Goal: Check status: Check status

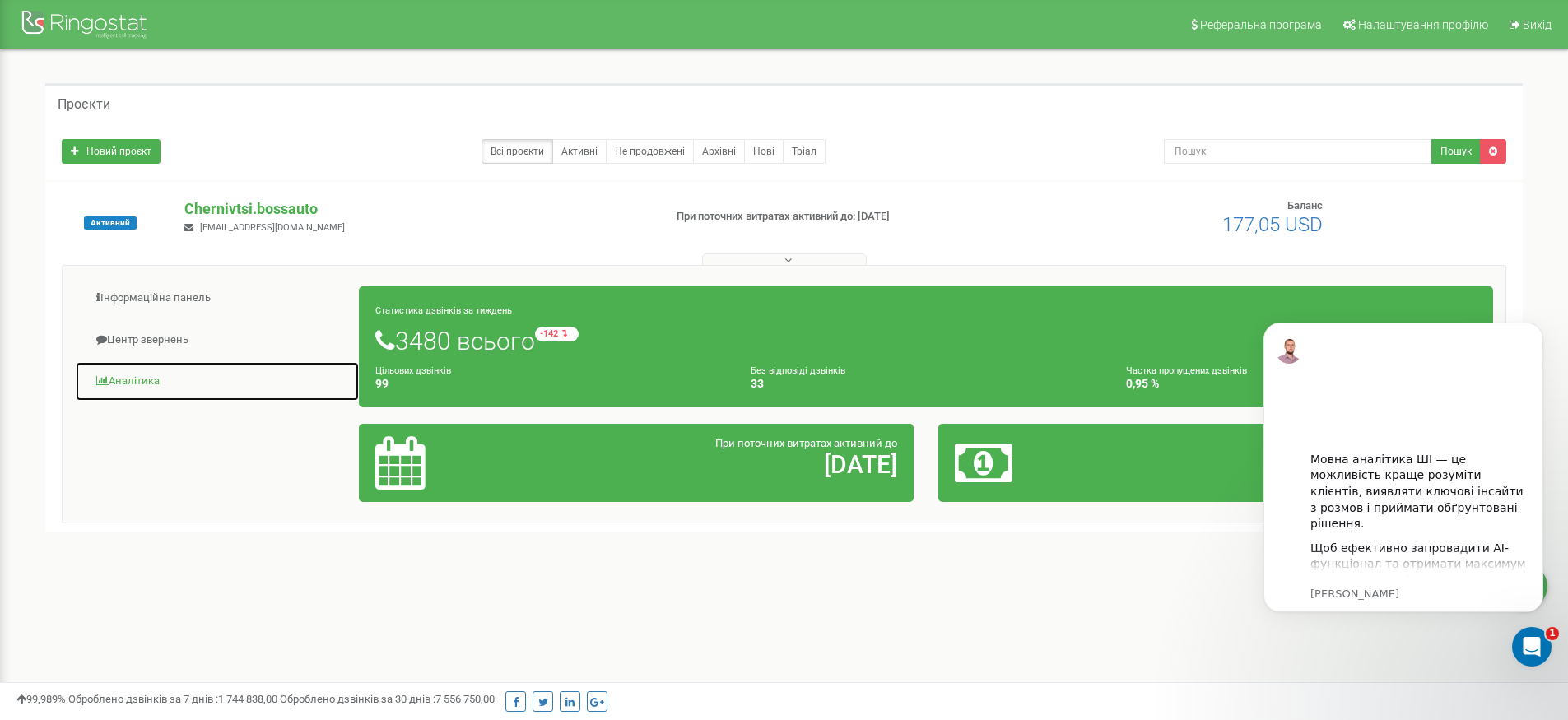
click at [152, 389] on link "Аналiтика" at bounding box center [217, 380] width 285 height 40
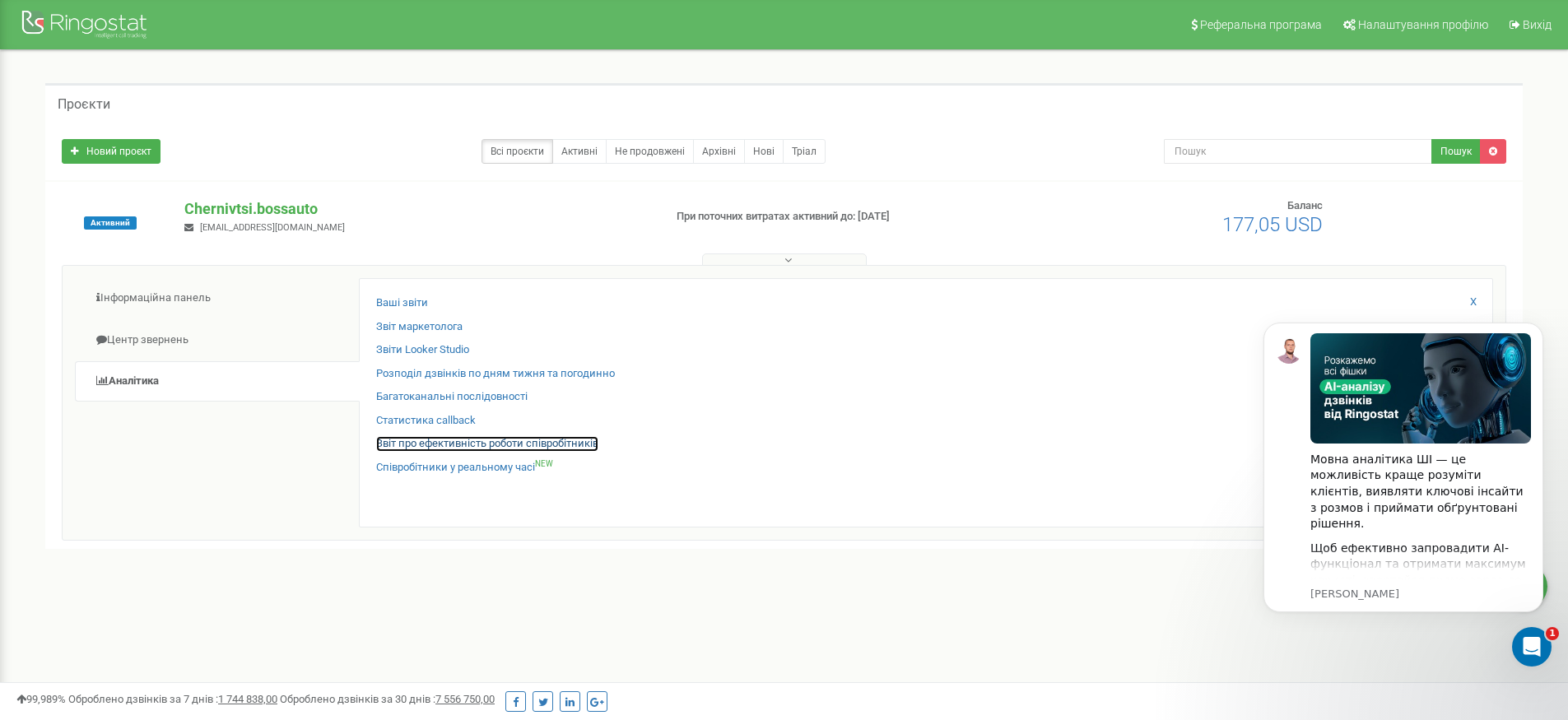
click at [526, 440] on link "Звіт про ефективність роботи співробітників" at bounding box center [486, 444] width 222 height 16
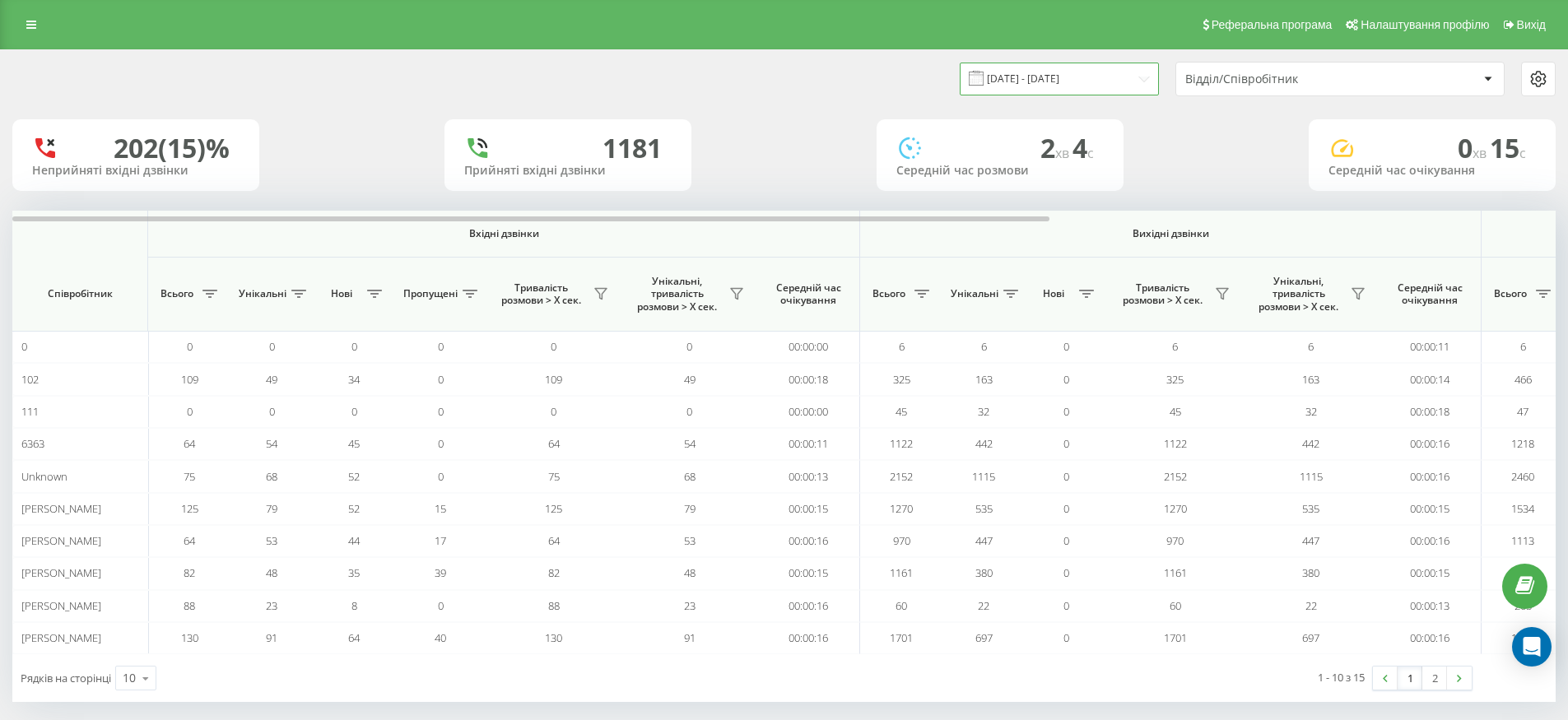
click at [1084, 85] on input "[DATE] - [DATE]" at bounding box center [1059, 78] width 200 height 32
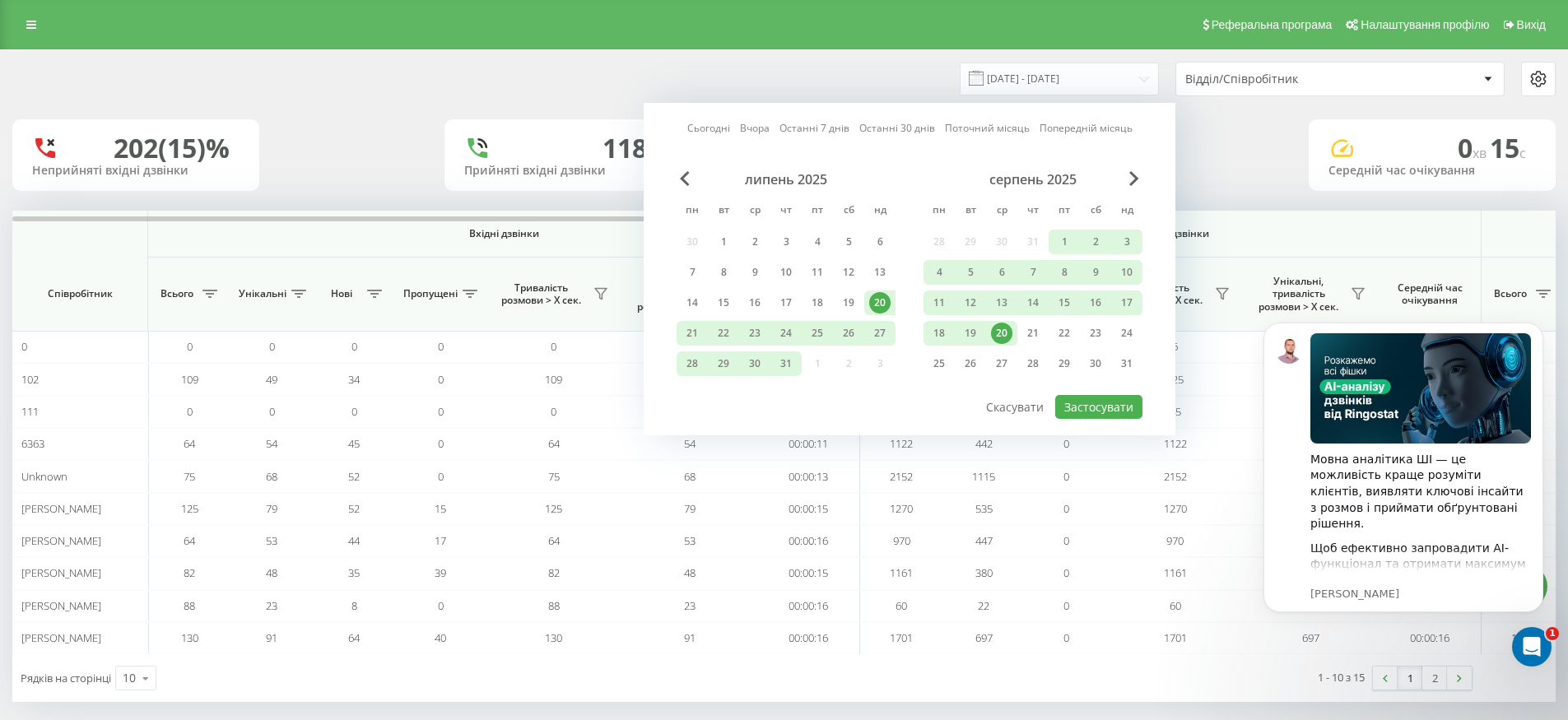
click at [1000, 330] on div "20" at bounding box center [1002, 333] width 21 height 21
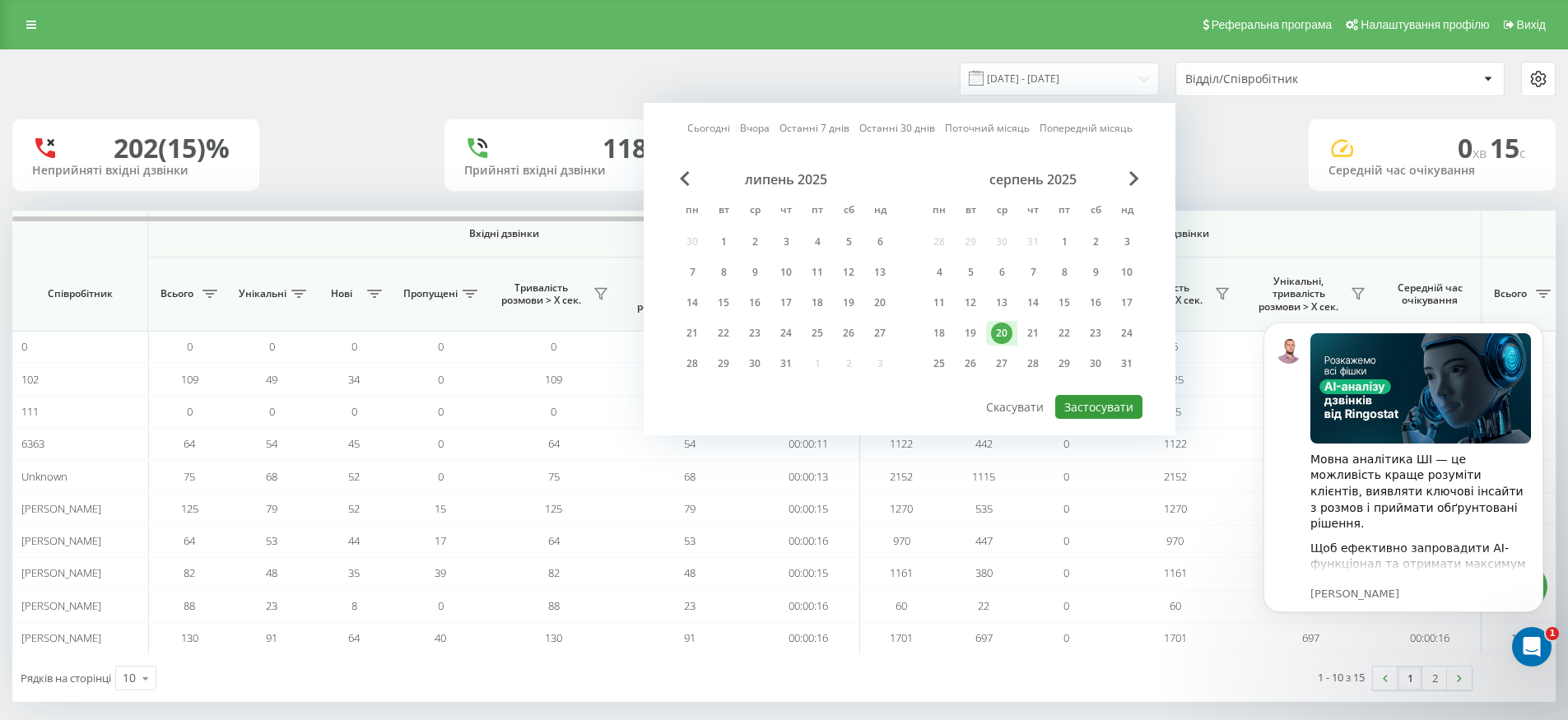
click at [1069, 403] on button "Застосувати" at bounding box center [1099, 407] width 87 height 24
type input "[DATE] - [DATE]"
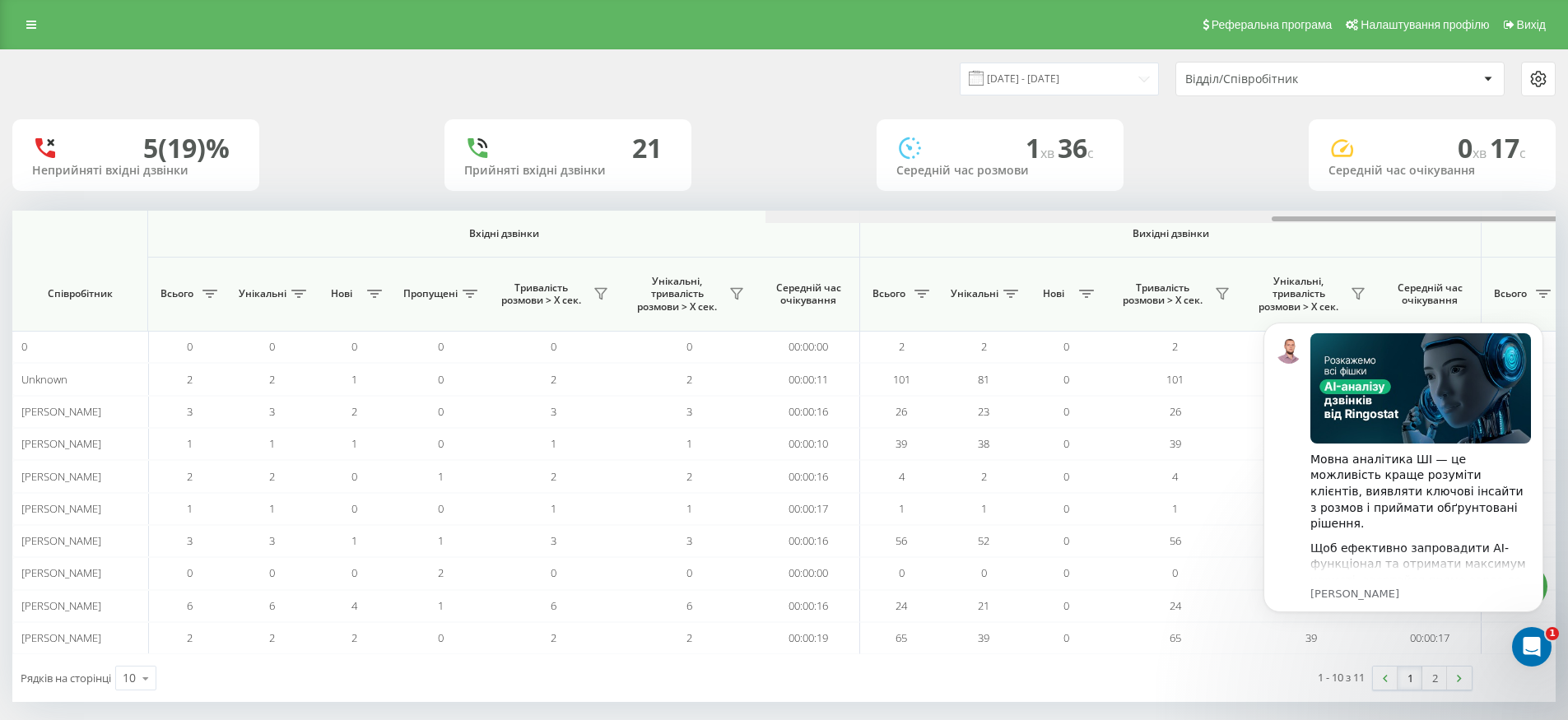
scroll to position [0, 753]
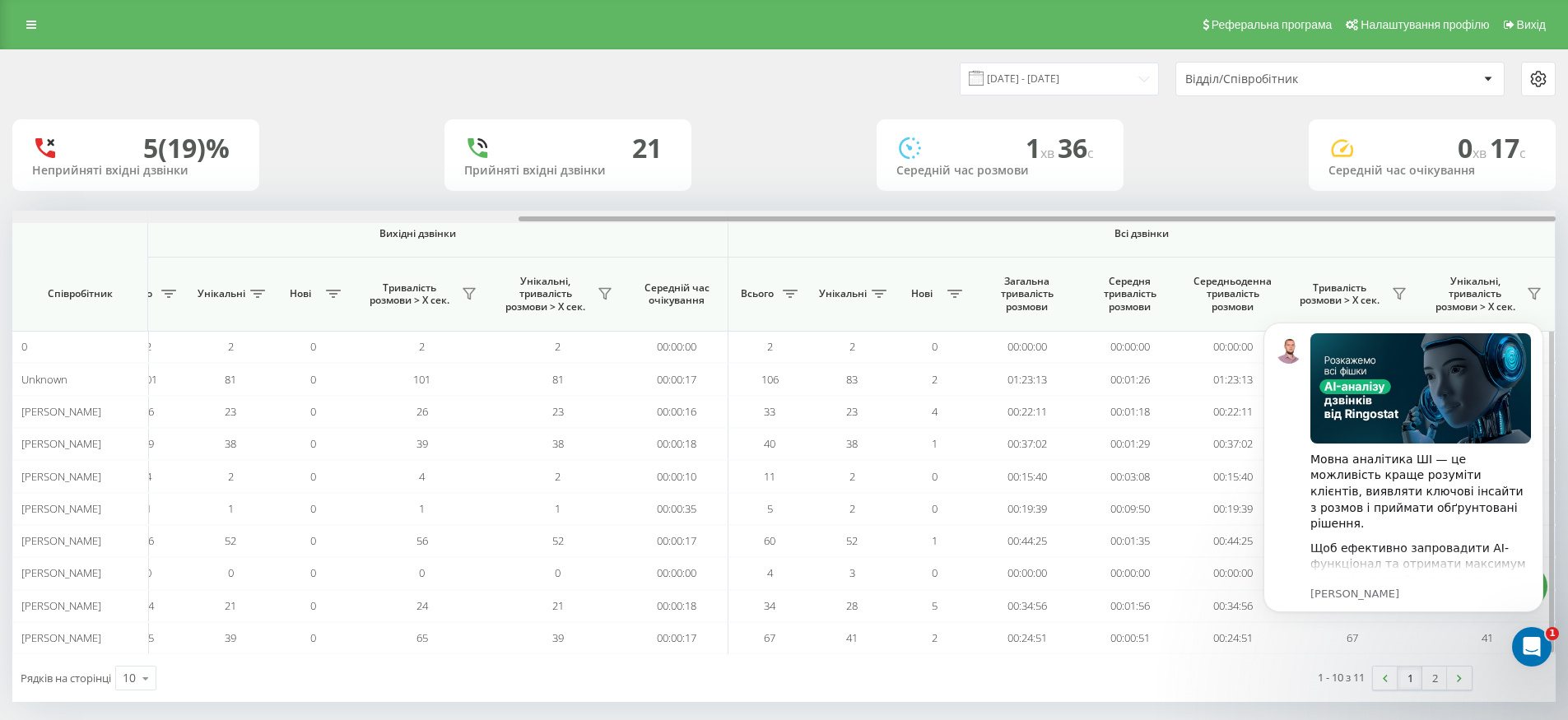
drag, startPoint x: 898, startPoint y: 216, endPoint x: 1223, endPoint y: 219, distance: 325.0
click at [1222, 220] on div at bounding box center [784, 216] width 1544 height 12
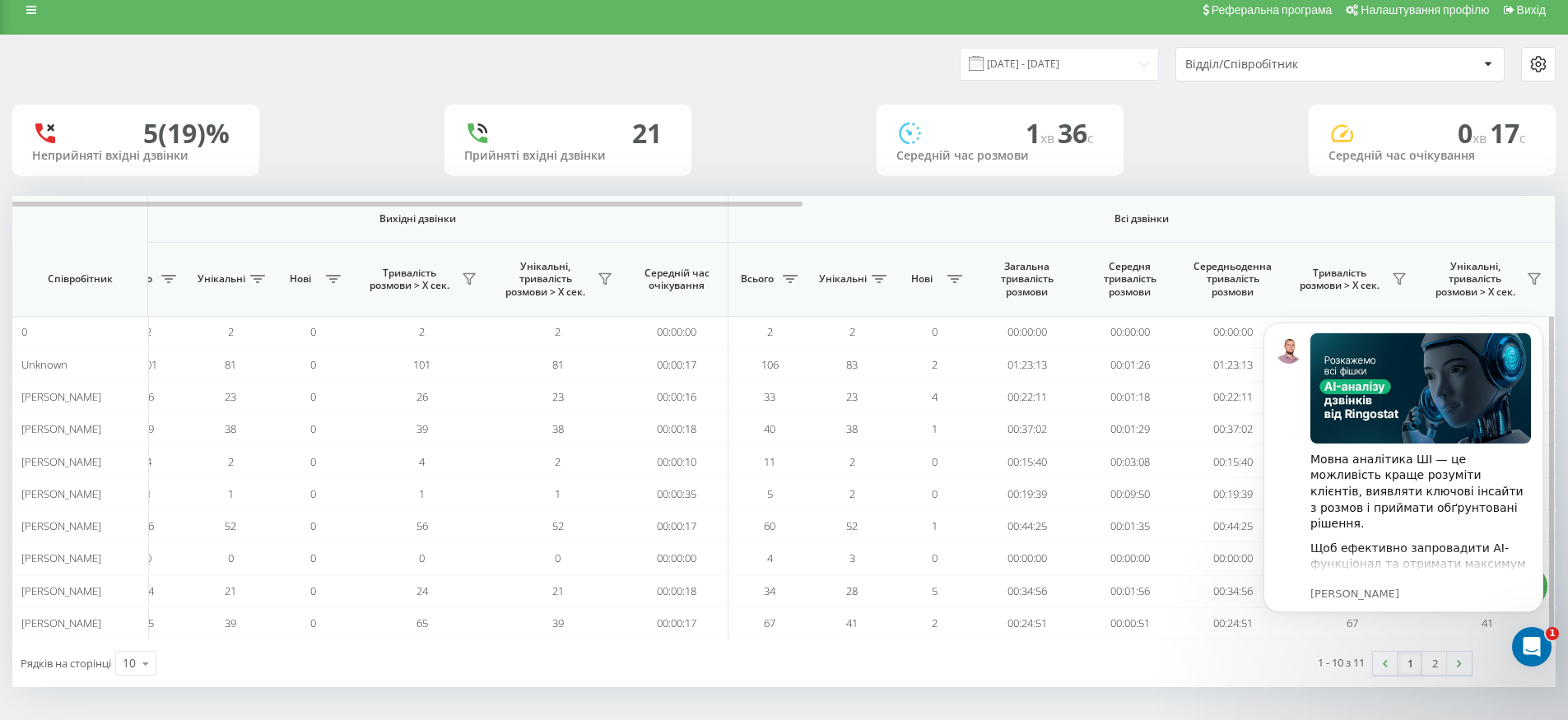
scroll to position [0, 0]
